Goal: Information Seeking & Learning: Learn about a topic

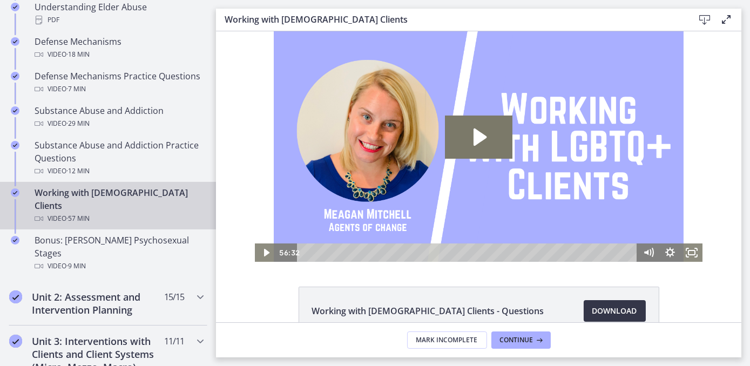
click at [603, 310] on span "Download Opens in a new window" at bounding box center [614, 310] width 45 height 13
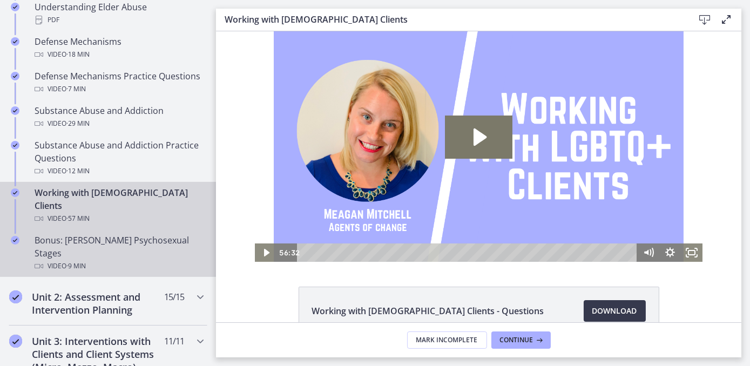
click at [111, 260] on div "Video · 9 min" at bounding box center [119, 266] width 168 height 13
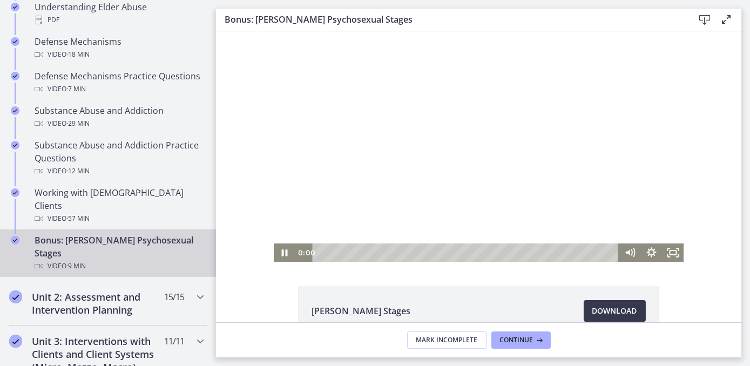
click at [247, 262] on html "Click for sound @keyframes VOLUME_SMALL_WAVE_FLASH { 0% { opacity: 0; } 33% { o…" at bounding box center [477, 146] width 525 height 231
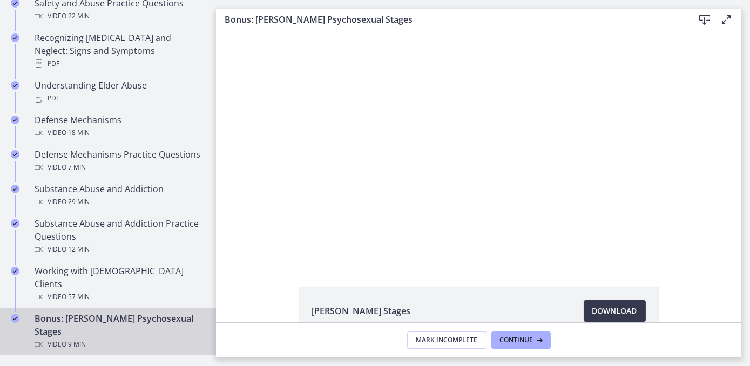
scroll to position [563, 0]
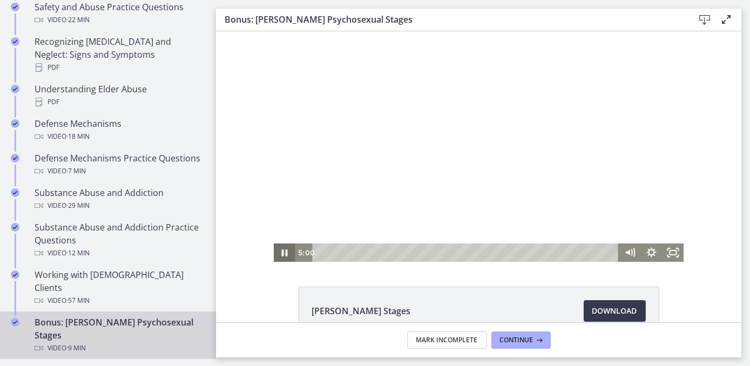
click at [282, 257] on icon "Pause" at bounding box center [284, 252] width 22 height 18
click at [273, 243] on button "Play Video" at bounding box center [284, 252] width 22 height 18
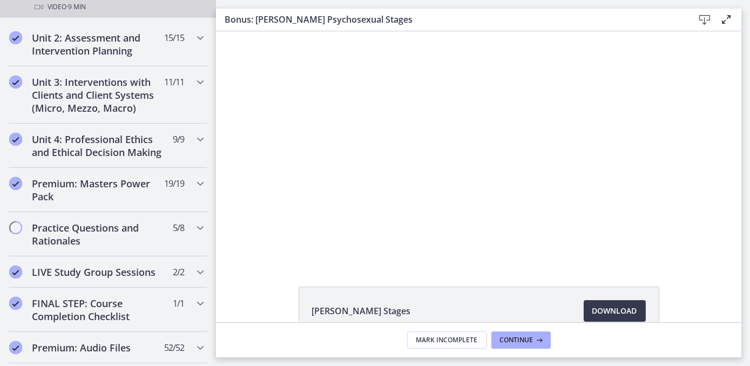
scroll to position [0, 0]
